Goal: Transaction & Acquisition: Purchase product/service

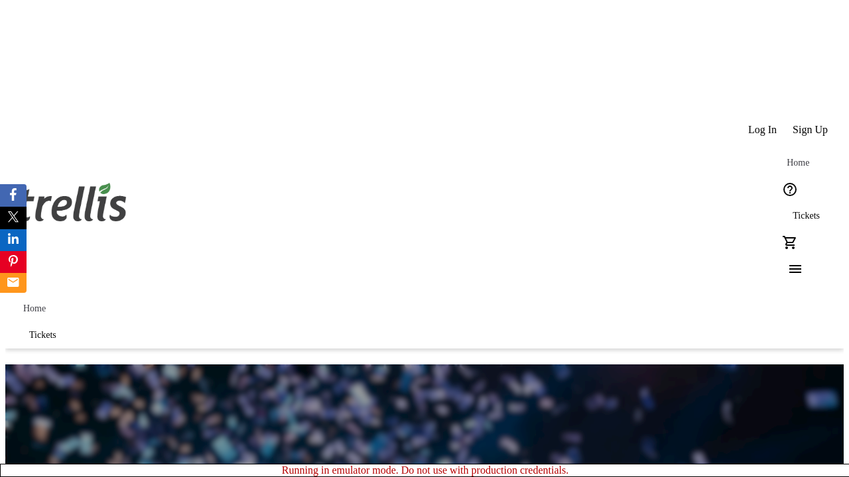
click at [792, 211] on span "Tickets" at bounding box center [805, 216] width 27 height 11
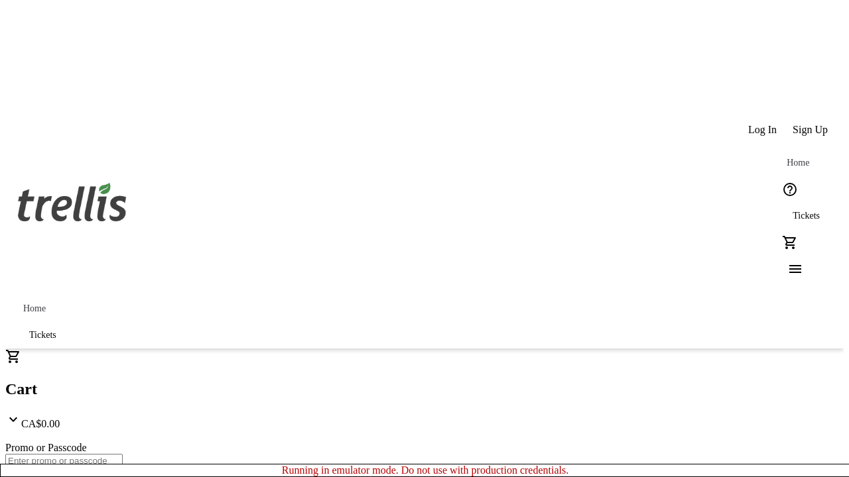
type input "1"
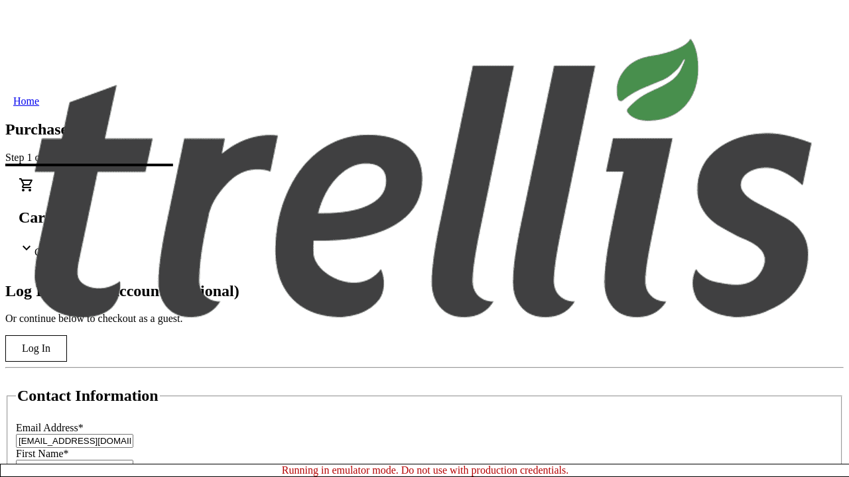
scroll to position [132, 0]
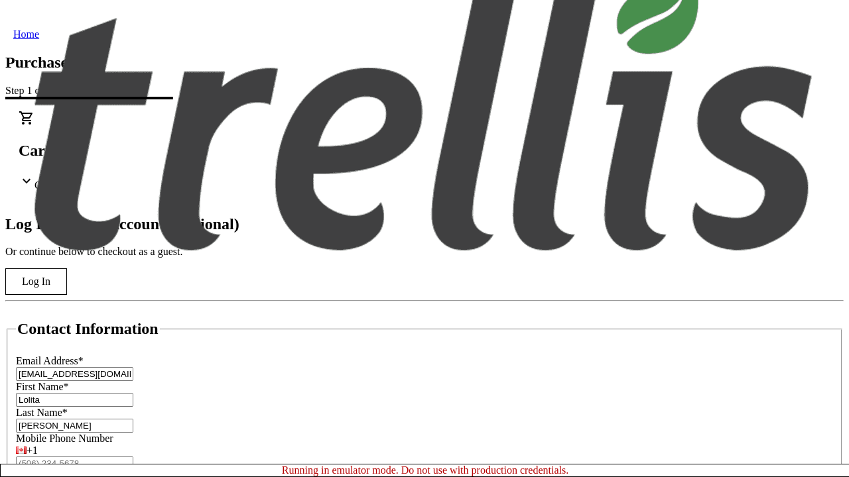
type input "[PERSON_NAME]"
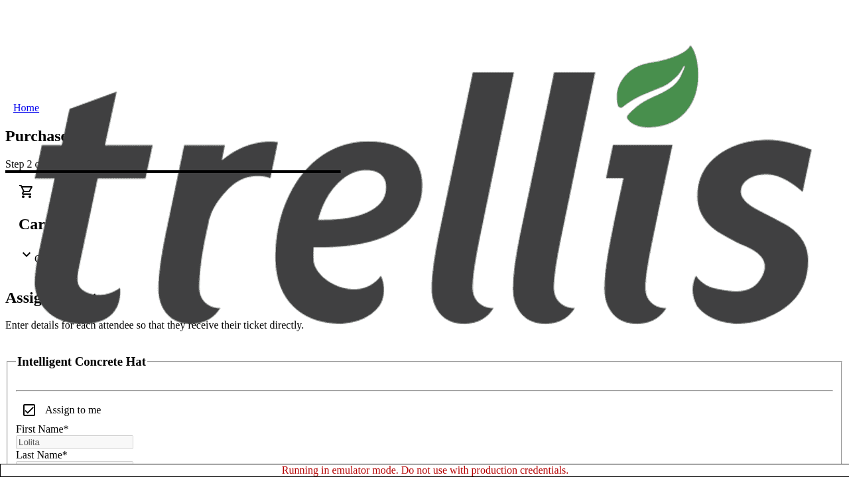
scroll to position [80, 0]
